Goal: Task Accomplishment & Management: Use online tool/utility

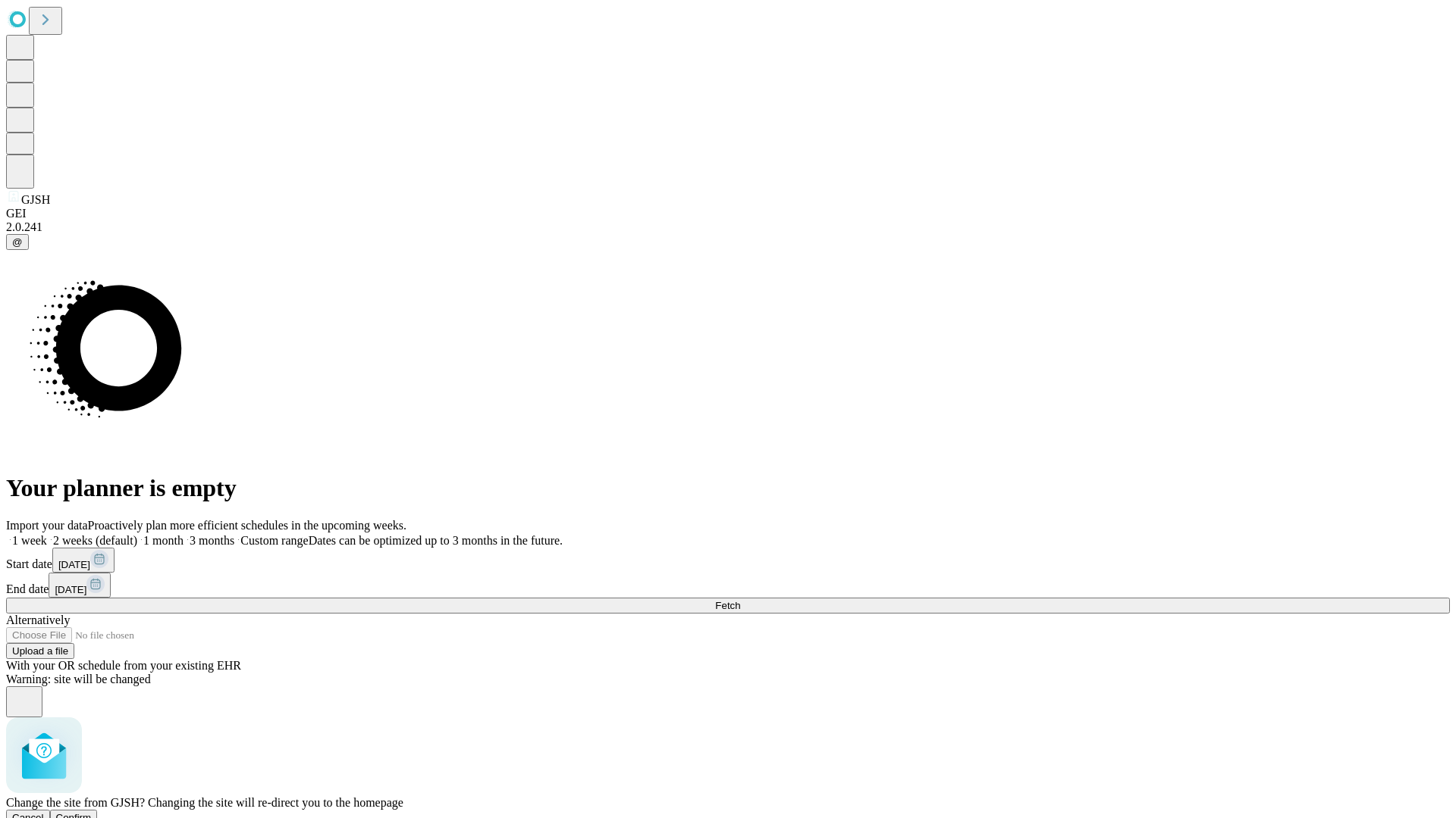
click at [91, 812] on span "Confirm" at bounding box center [73, 817] width 36 height 11
click at [184, 534] on label "1 month" at bounding box center [160, 540] width 47 height 13
click at [740, 601] on span "Fetch" at bounding box center [727, 606] width 25 height 11
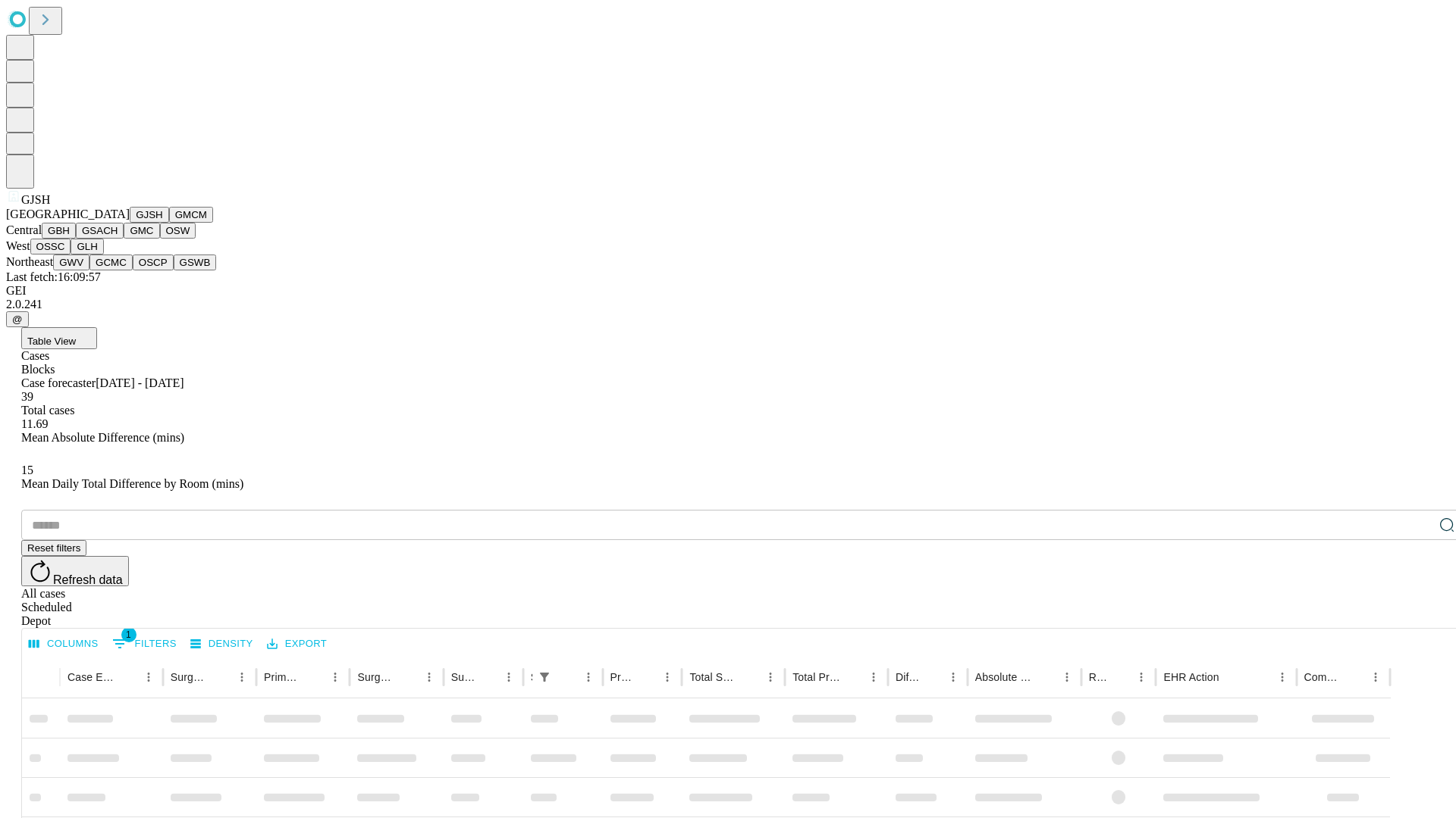
click at [169, 222] on button "GMCM" at bounding box center [191, 214] width 44 height 16
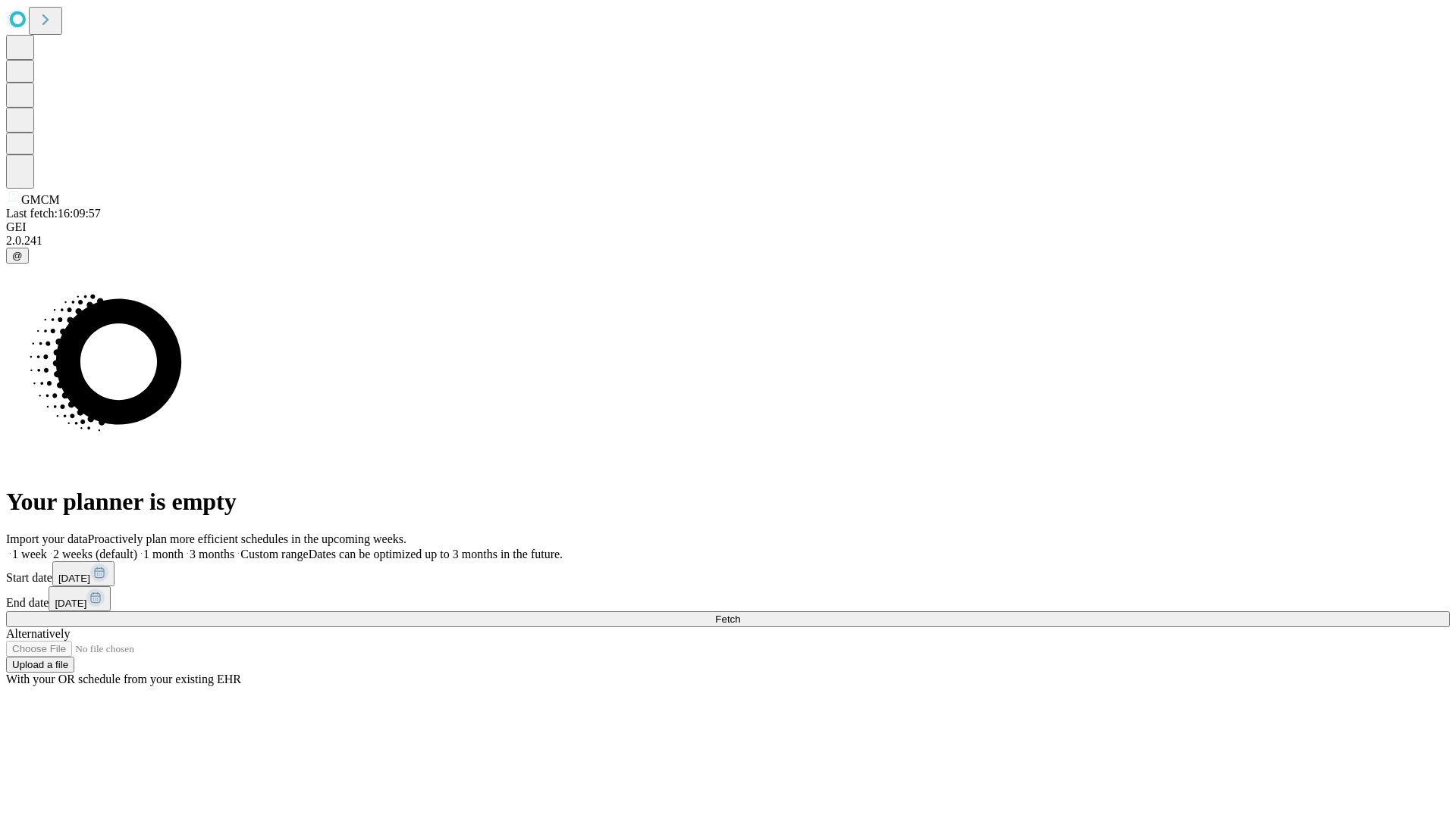
click at [184, 548] on label "1 month" at bounding box center [160, 554] width 47 height 13
click at [740, 614] on span "Fetch" at bounding box center [727, 618] width 25 height 11
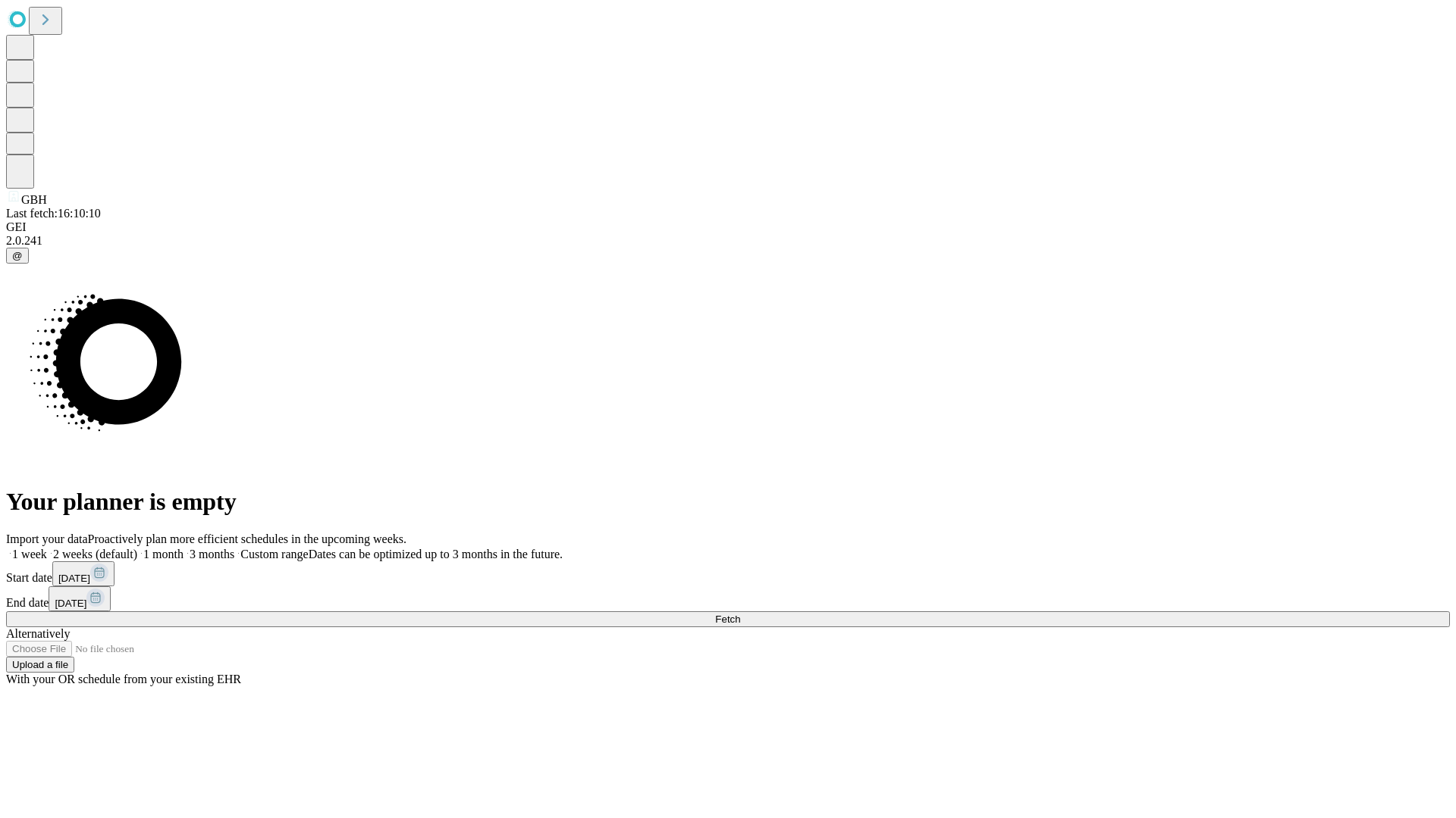
click at [184, 548] on label "1 month" at bounding box center [160, 554] width 47 height 13
click at [740, 614] on span "Fetch" at bounding box center [727, 618] width 25 height 11
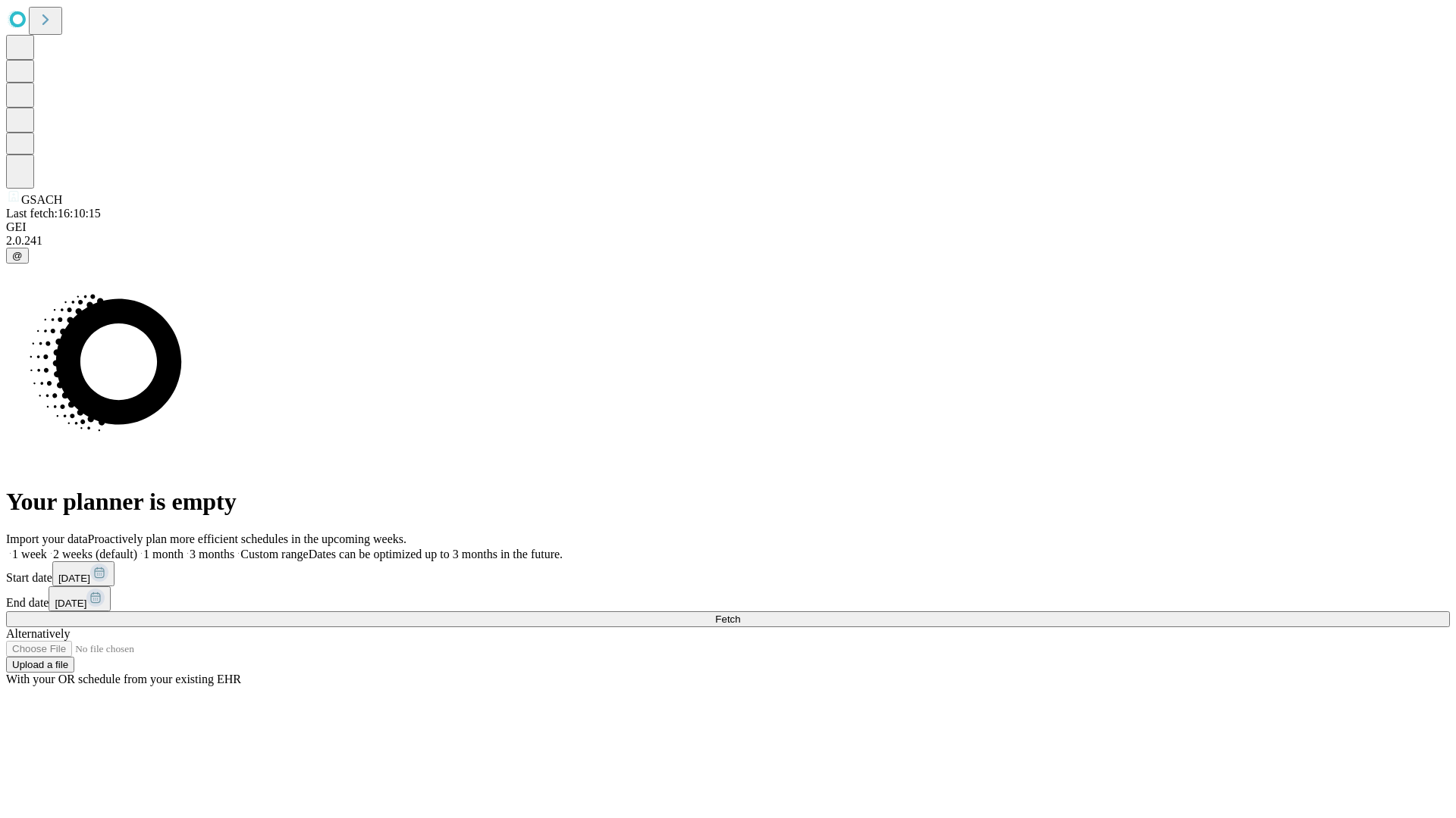
click at [184, 548] on label "1 month" at bounding box center [160, 554] width 47 height 13
click at [740, 614] on span "Fetch" at bounding box center [727, 618] width 25 height 11
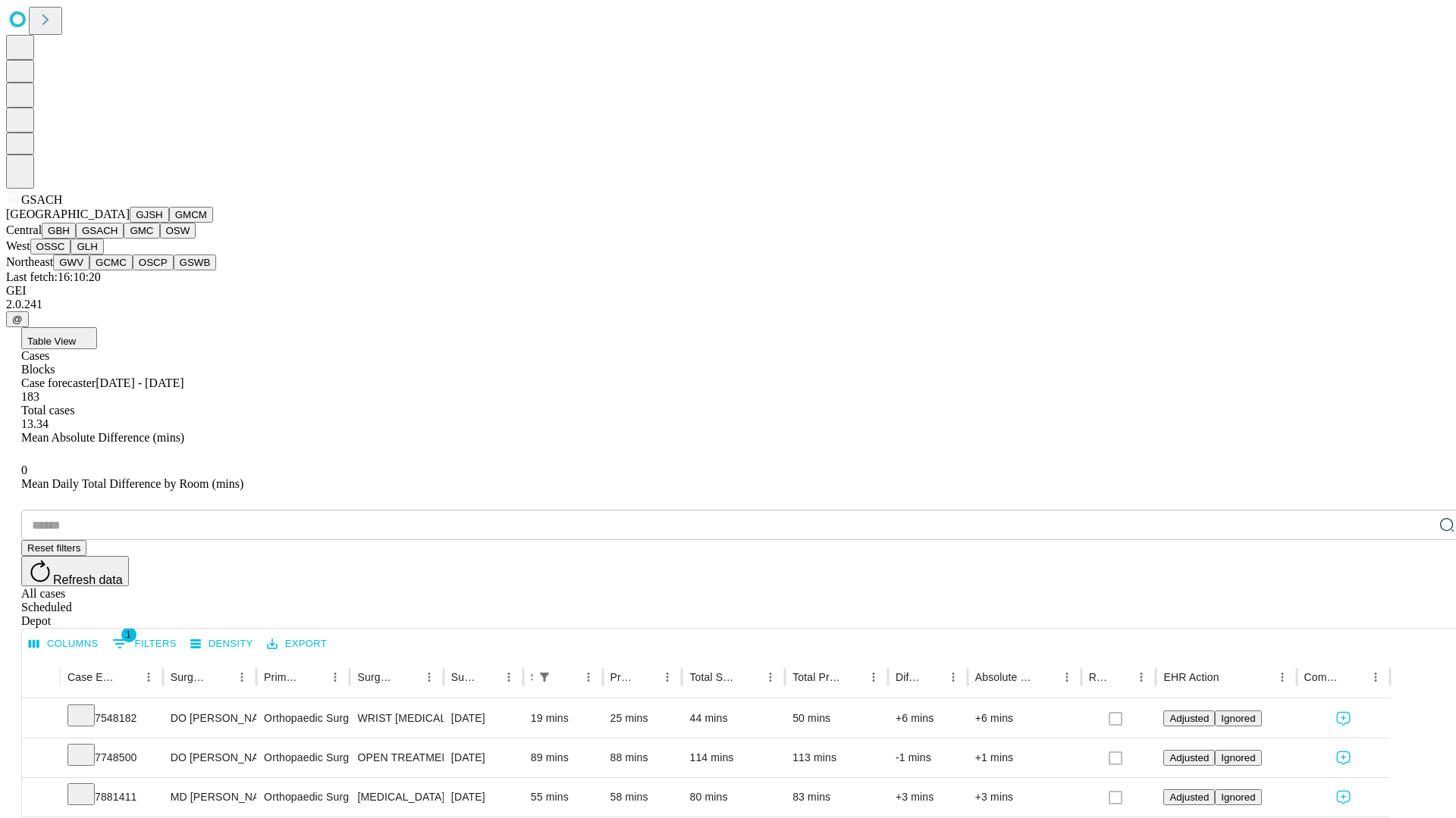
click at [123, 238] on button "GMC" at bounding box center [141, 230] width 36 height 16
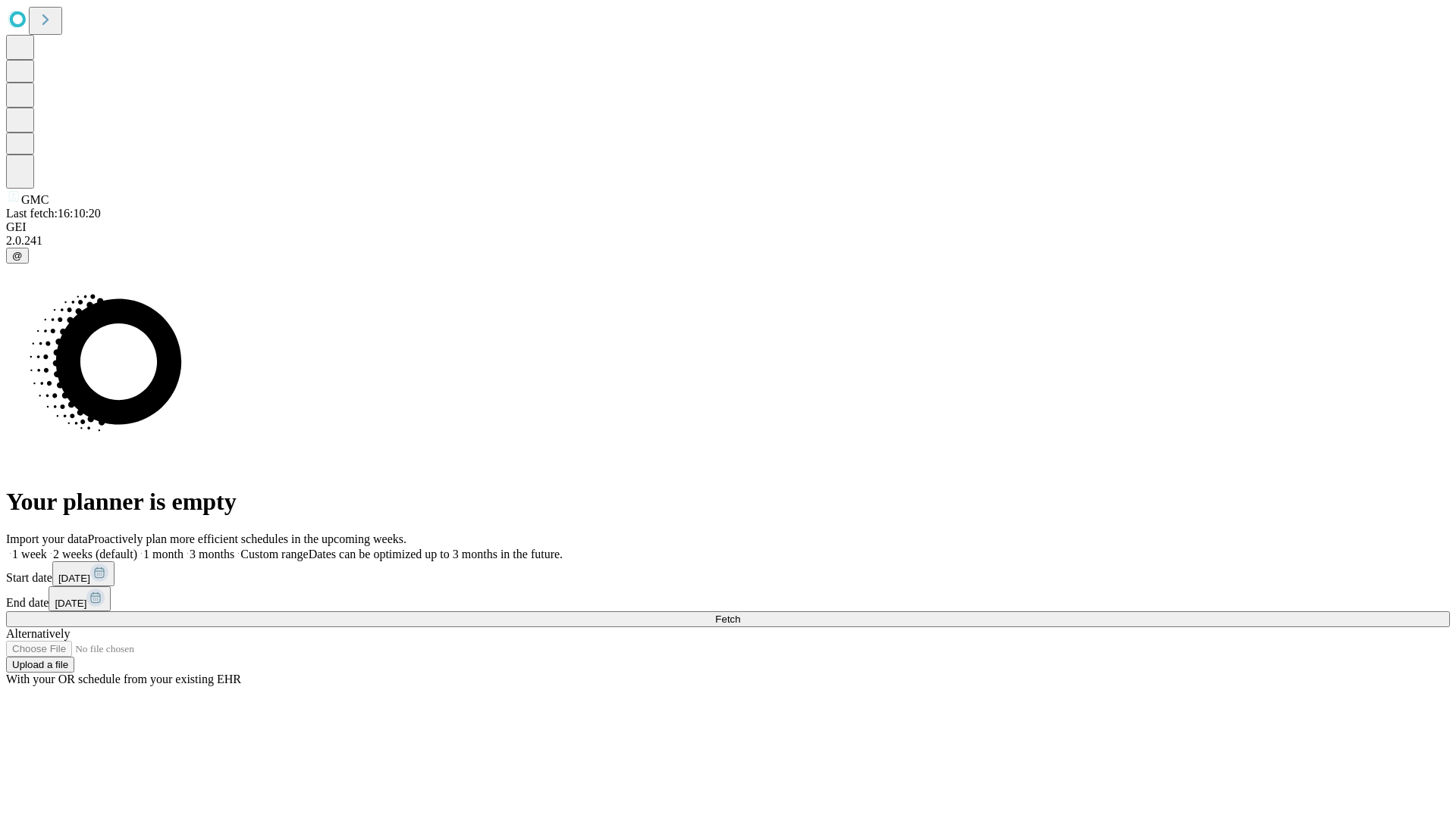
click at [184, 548] on label "1 month" at bounding box center [160, 554] width 47 height 13
click at [740, 614] on span "Fetch" at bounding box center [727, 618] width 25 height 11
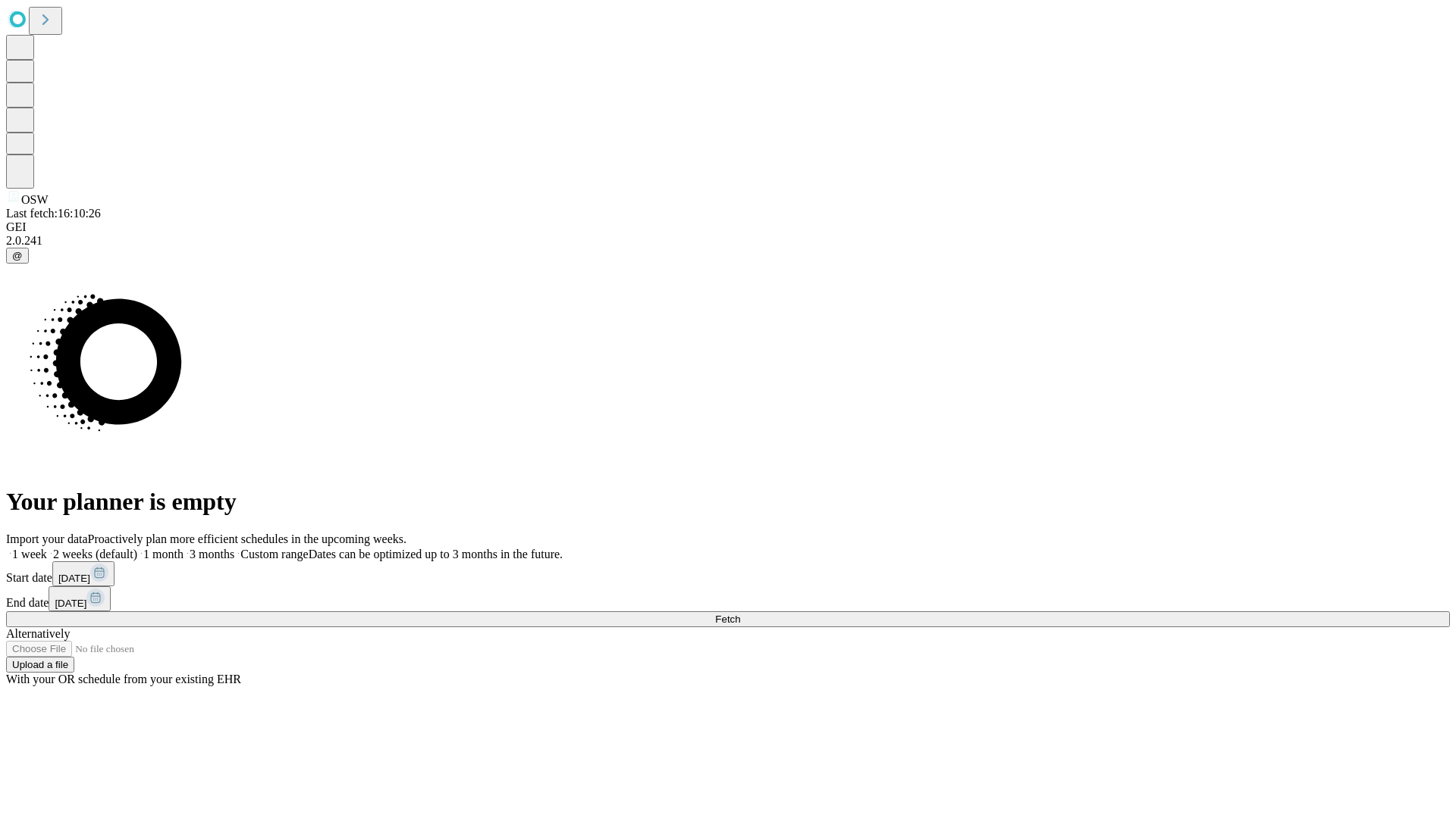
click at [184, 548] on label "1 month" at bounding box center [160, 554] width 47 height 13
click at [740, 614] on span "Fetch" at bounding box center [727, 618] width 25 height 11
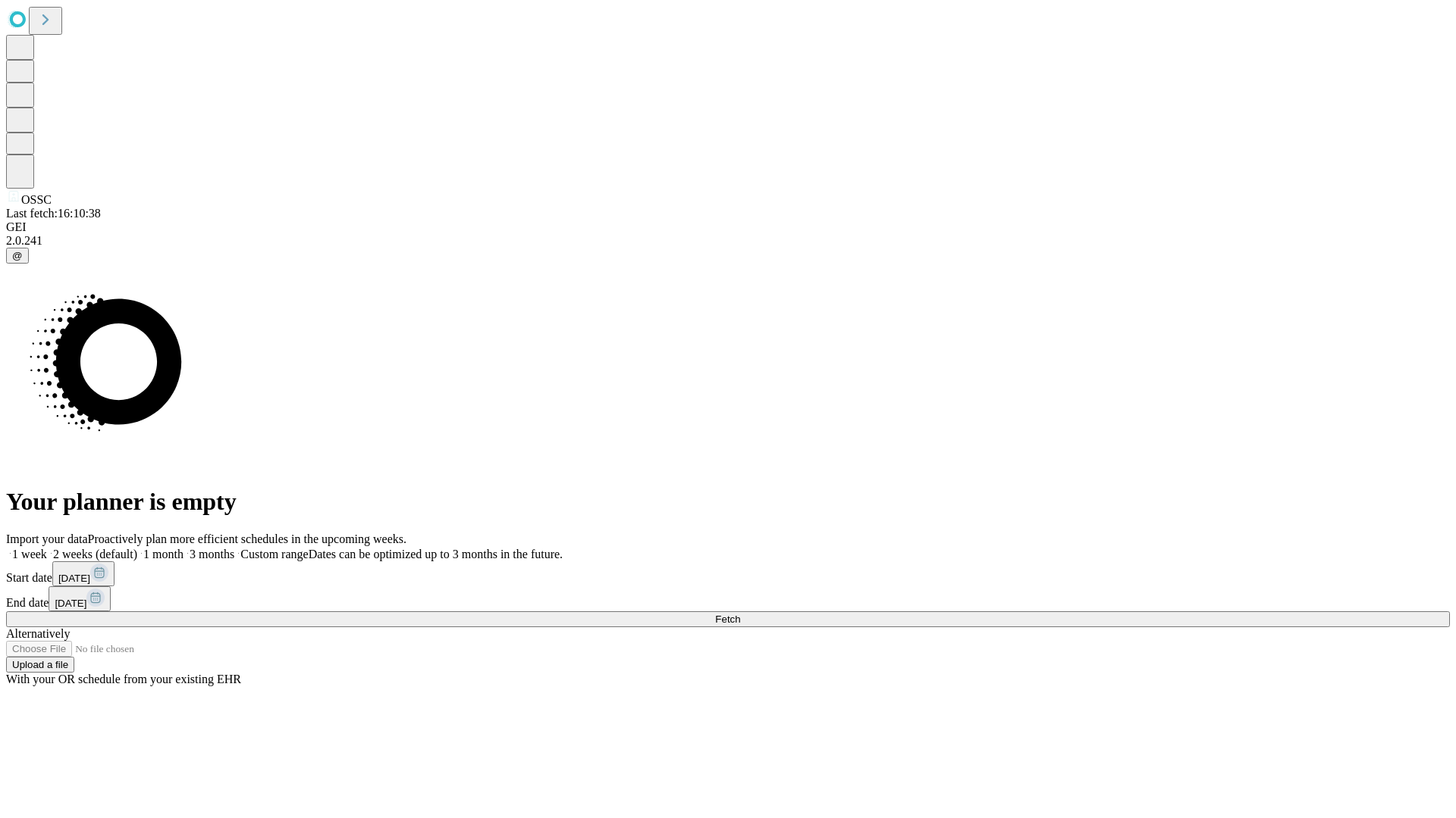
click at [184, 548] on label "1 month" at bounding box center [160, 554] width 47 height 13
click at [740, 614] on span "Fetch" at bounding box center [727, 618] width 25 height 11
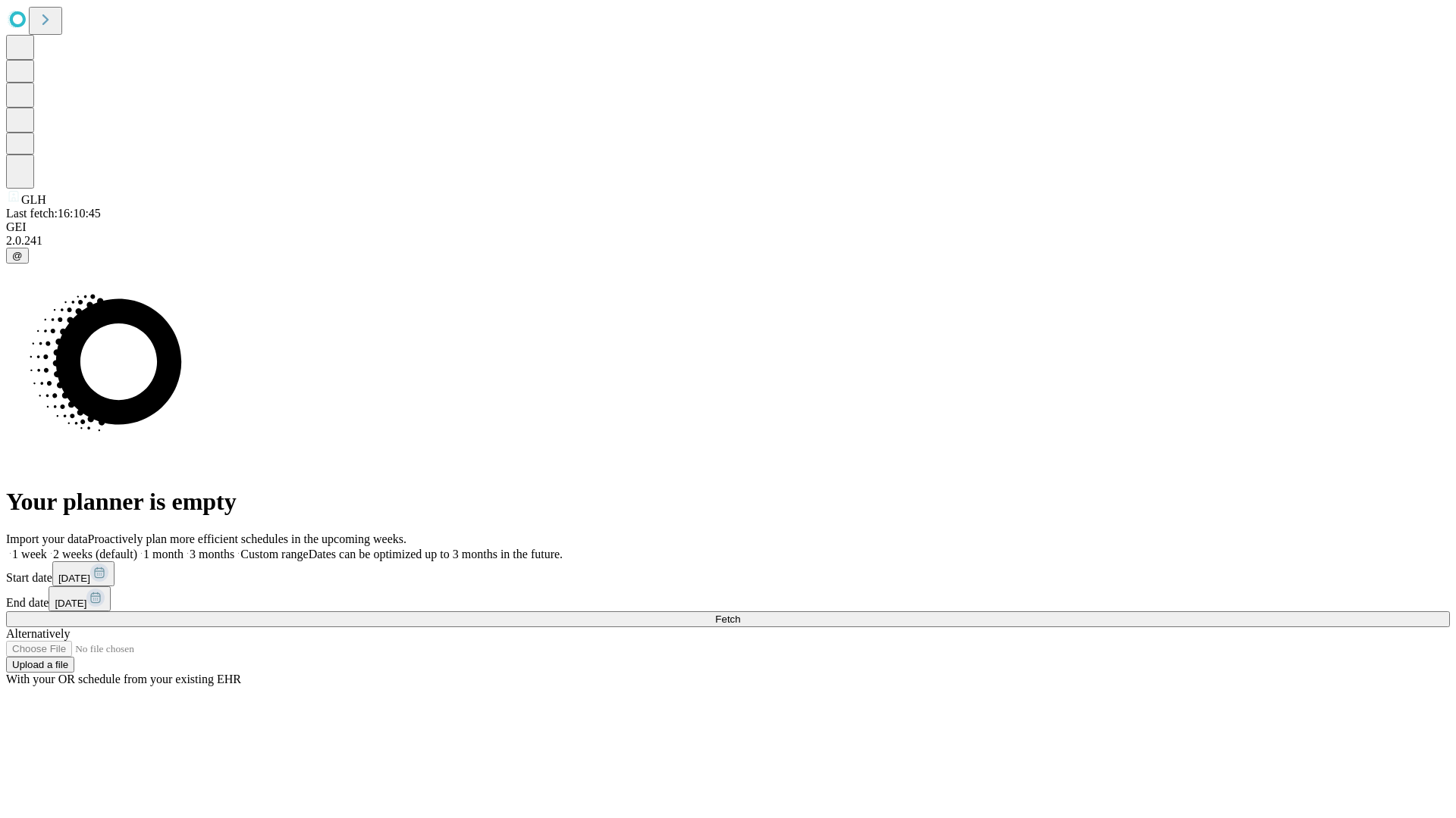
click at [184, 548] on label "1 month" at bounding box center [160, 554] width 47 height 13
click at [740, 614] on span "Fetch" at bounding box center [727, 618] width 25 height 11
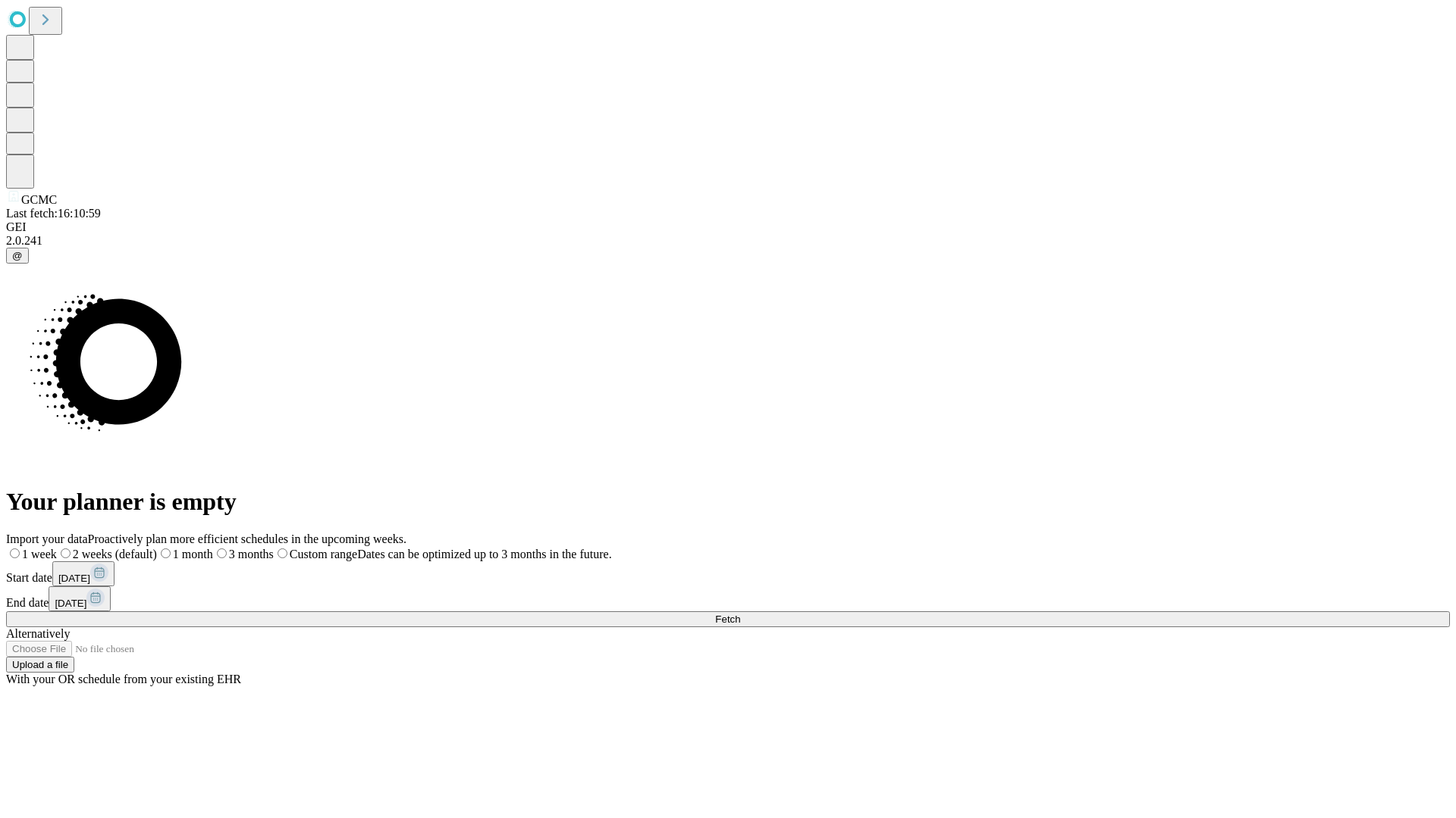
click at [213, 548] on label "1 month" at bounding box center [185, 554] width 56 height 13
click at [740, 614] on span "Fetch" at bounding box center [727, 618] width 25 height 11
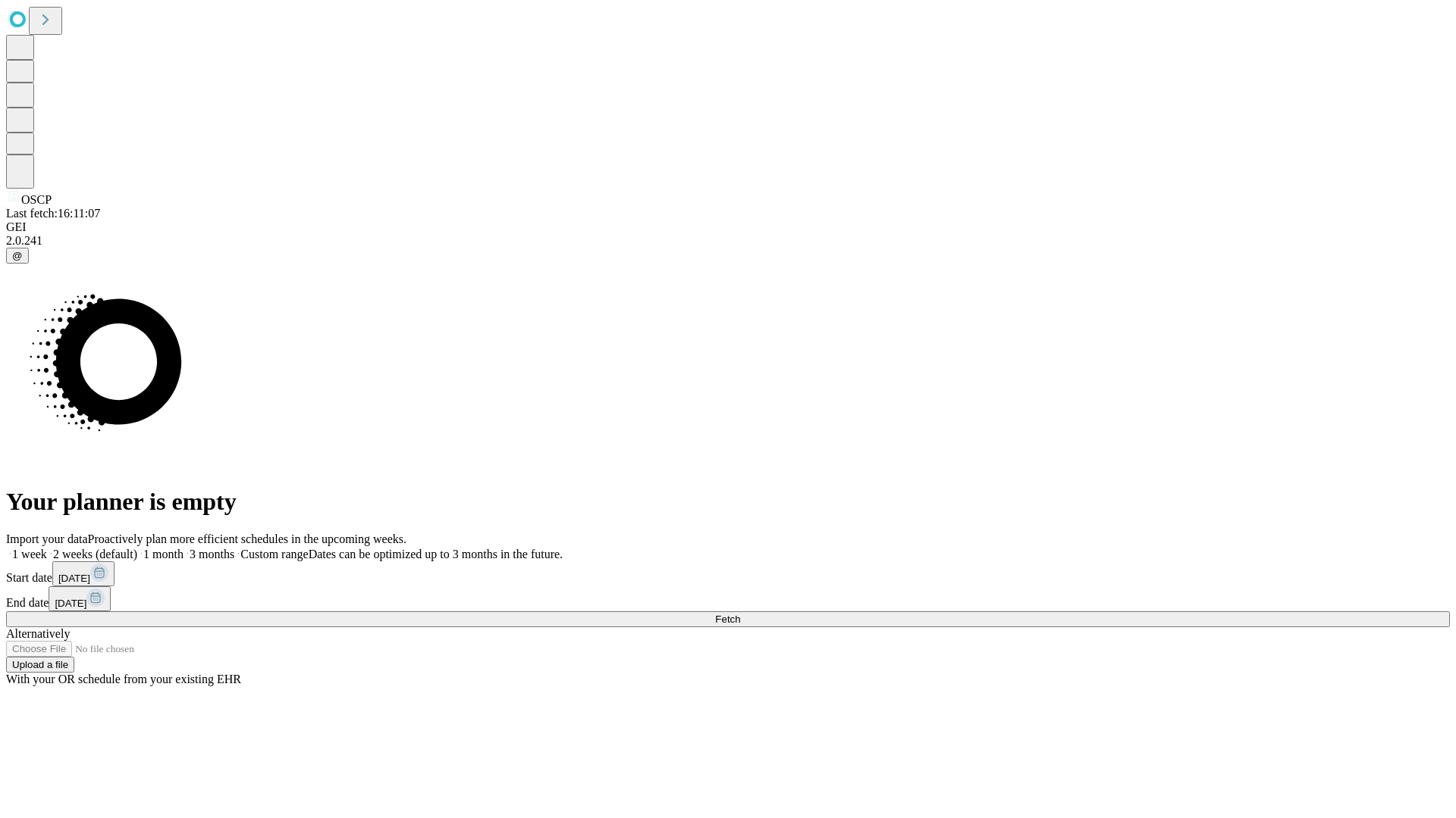
click at [740, 614] on span "Fetch" at bounding box center [727, 618] width 25 height 11
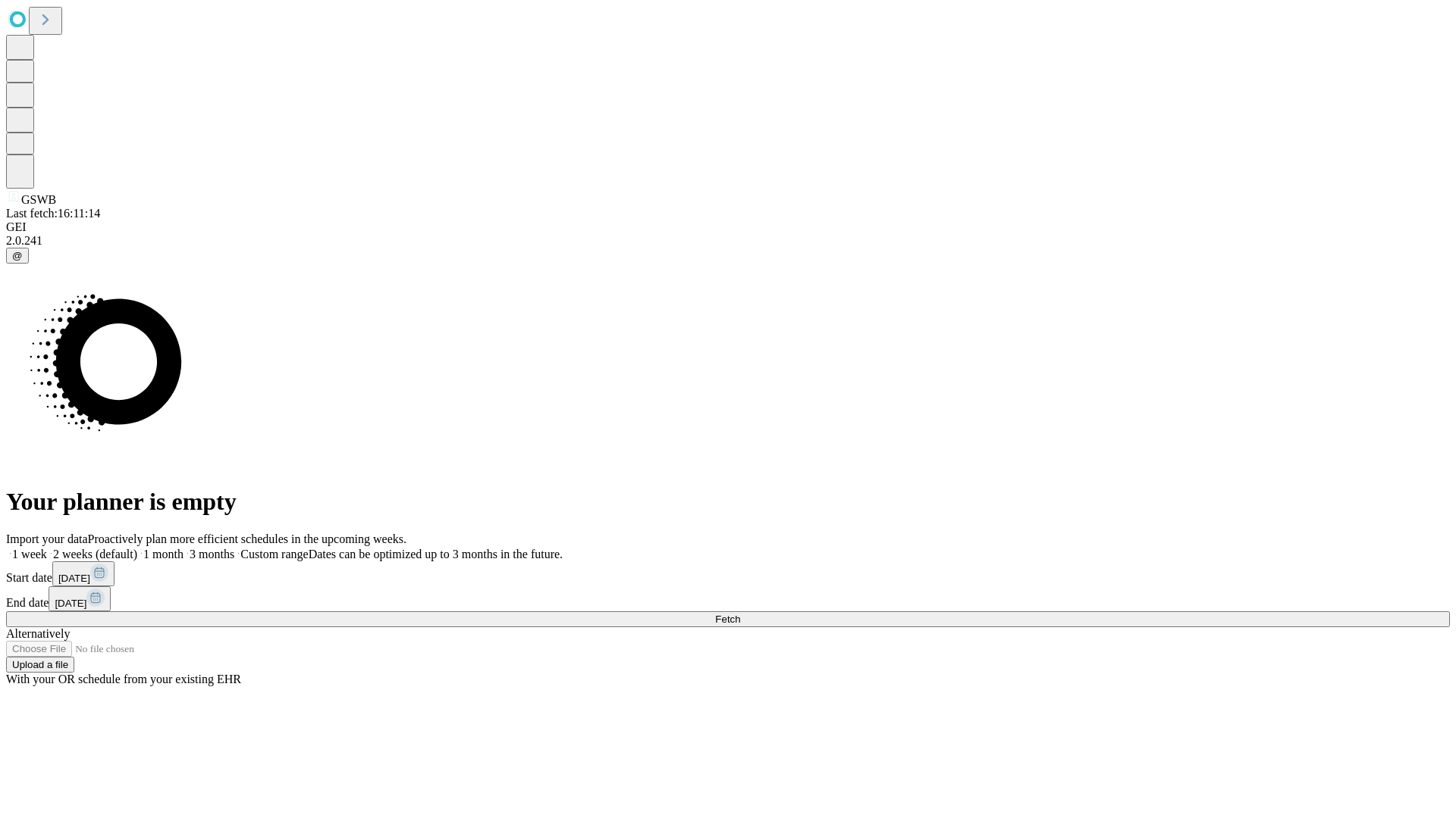
click at [184, 548] on label "1 month" at bounding box center [160, 554] width 47 height 13
click at [740, 614] on span "Fetch" at bounding box center [727, 618] width 25 height 11
